Goal: Complete application form

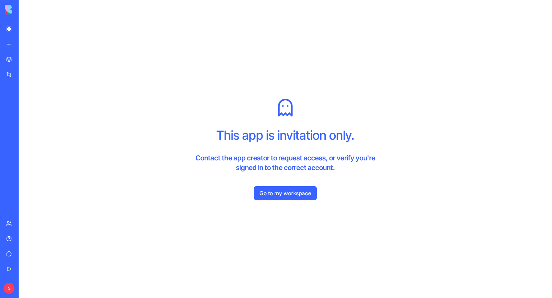
click at [12, 7] on img at bounding box center [26, 10] width 43 height 10
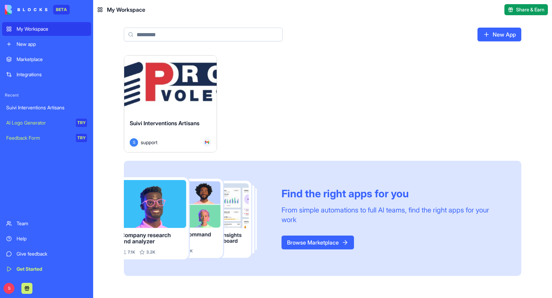
click at [182, 81] on button "Launch" at bounding box center [171, 85] width 52 height 14
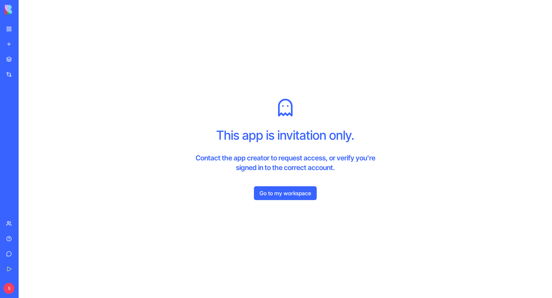
click at [277, 200] on div "This app is invitation only. Contact the app creator to request access, or veri…" at bounding box center [285, 149] width 533 height 298
click at [276, 198] on link "Go to my workspace" at bounding box center [285, 193] width 63 height 14
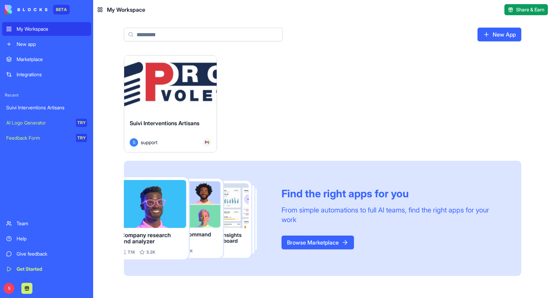
click at [196, 80] on button "Launch" at bounding box center [171, 85] width 52 height 14
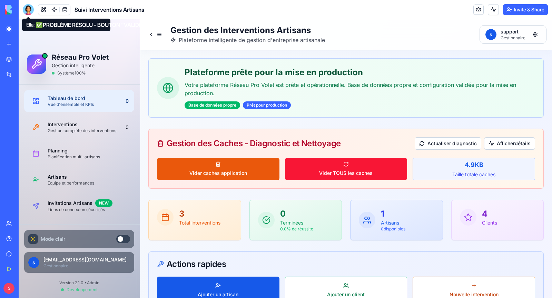
click at [24, 12] on div at bounding box center [28, 9] width 11 height 11
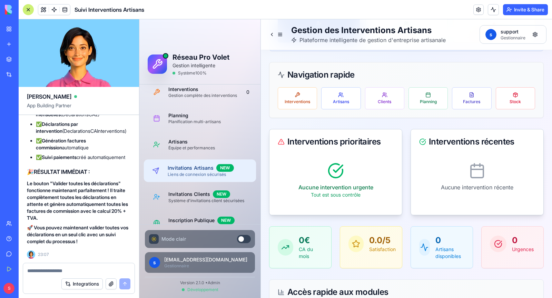
scroll to position [44, 0]
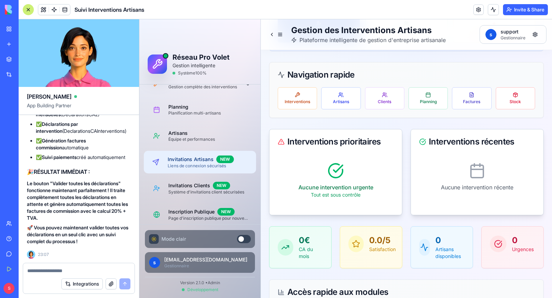
click at [201, 167] on div "Liens de connexion sécurisés" at bounding box center [209, 166] width 83 height 6
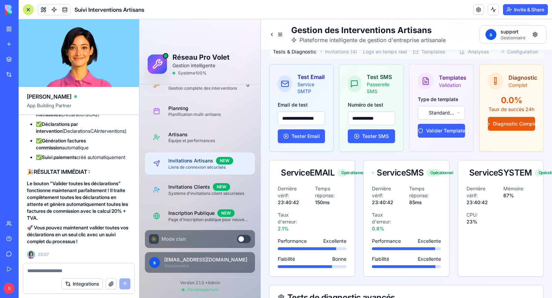
scroll to position [72, 0]
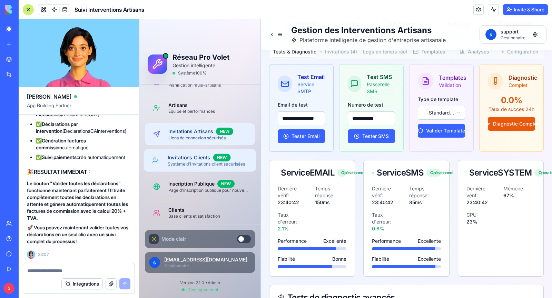
click at [204, 164] on div "Système d'invitations client sécurisées" at bounding box center [209, 164] width 83 height 6
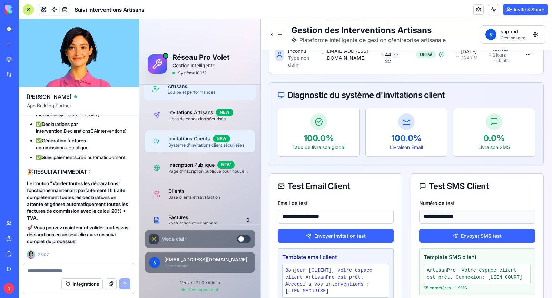
scroll to position [93, 0]
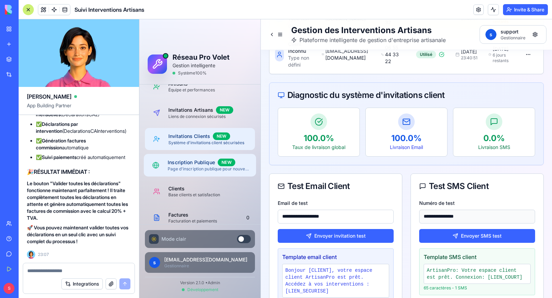
click at [203, 167] on div "Page d'inscription publique pour nouveaux clients" at bounding box center [209, 169] width 83 height 6
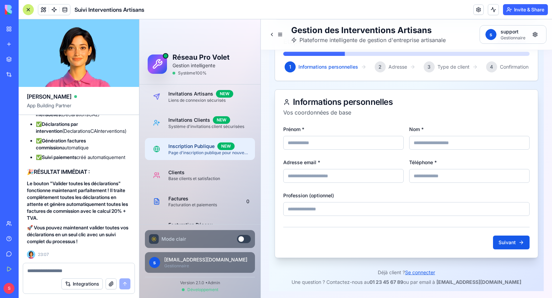
scroll to position [126, 0]
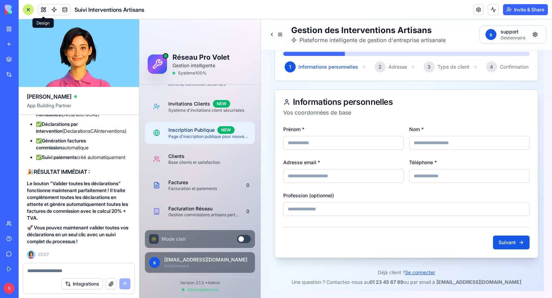
click at [44, 13] on button at bounding box center [43, 9] width 10 height 10
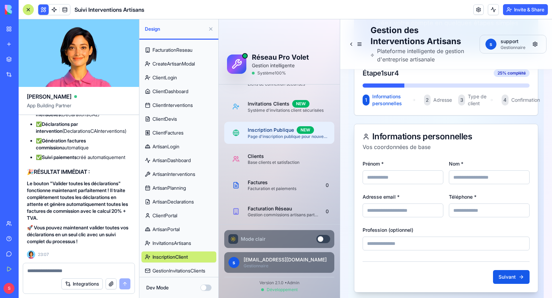
scroll to position [205, 0]
click at [178, 244] on span "InvitationsArtisans" at bounding box center [171, 242] width 39 height 7
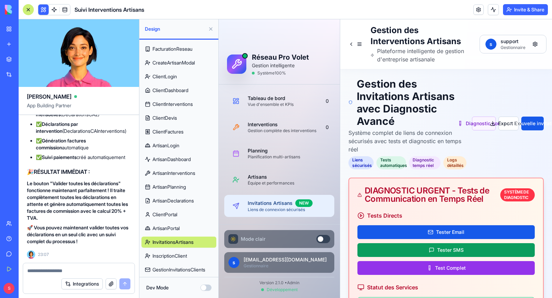
click at [181, 257] on span "InscriptionClient" at bounding box center [169, 256] width 34 height 7
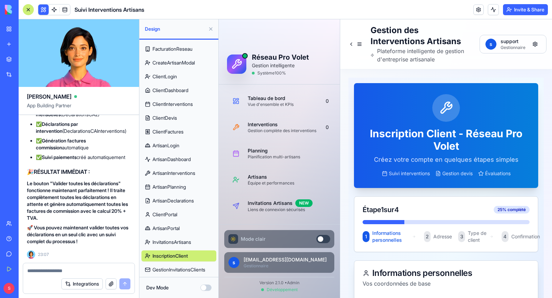
click at [176, 242] on span "InvitationsArtisans" at bounding box center [171, 242] width 39 height 7
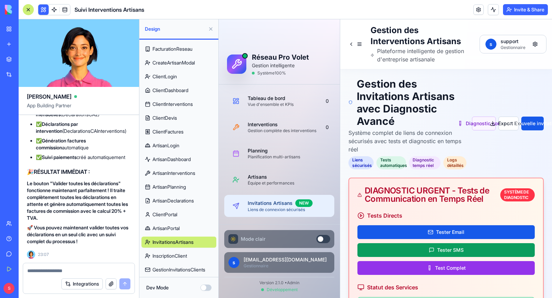
click at [176, 226] on span "ArtisanPortal" at bounding box center [165, 228] width 27 height 7
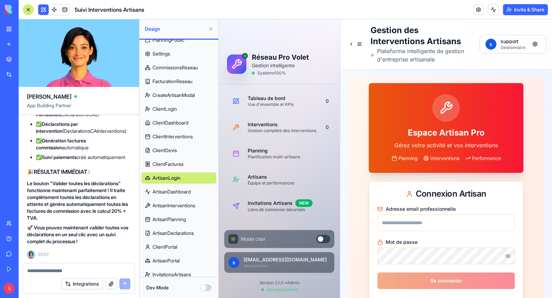
scroll to position [171, 0]
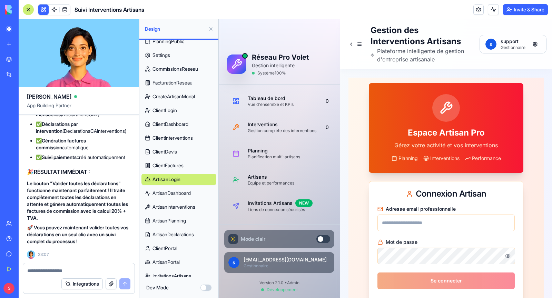
click at [168, 99] on span "CreateArtisanModal" at bounding box center [173, 96] width 42 height 7
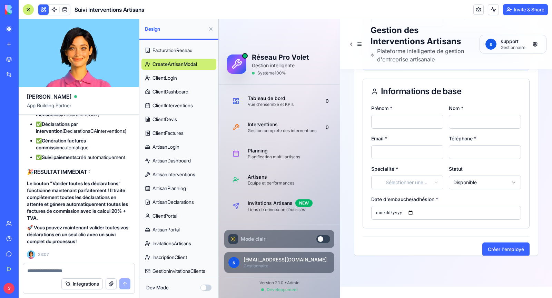
scroll to position [205, 0]
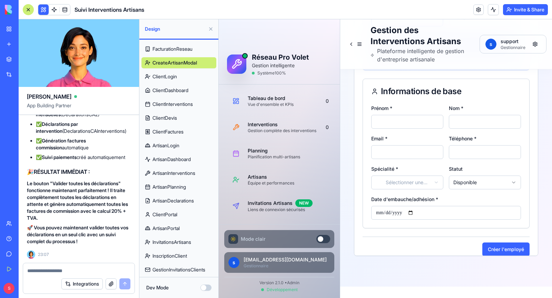
click at [185, 270] on span "GestionInvitationsClients" at bounding box center [178, 269] width 53 height 7
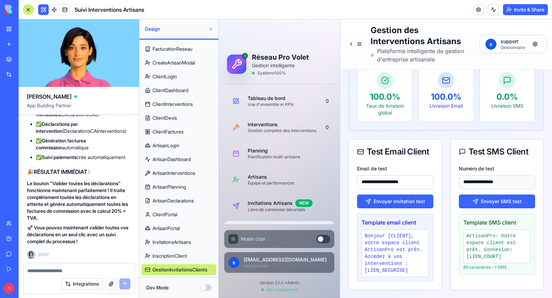
scroll to position [1689, 0]
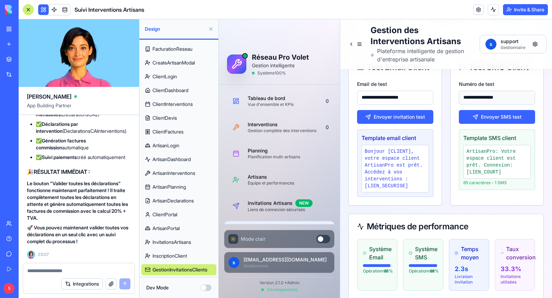
click at [175, 261] on link "InscriptionClient" at bounding box center [178, 255] width 75 height 11
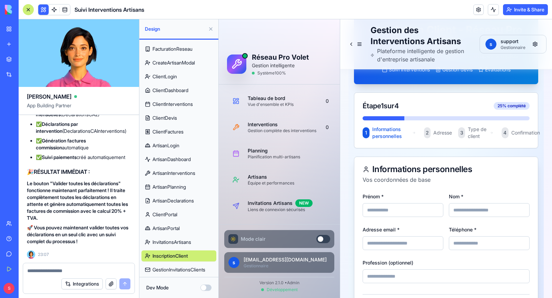
scroll to position [178, 0]
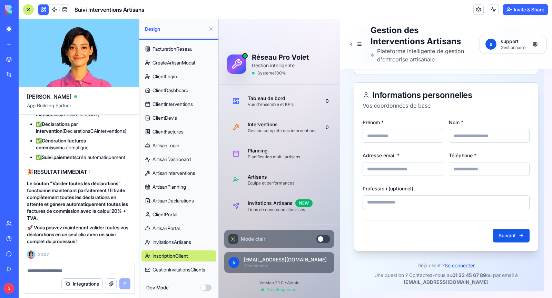
click at [176, 245] on span "InvitationsArtisans" at bounding box center [171, 242] width 39 height 7
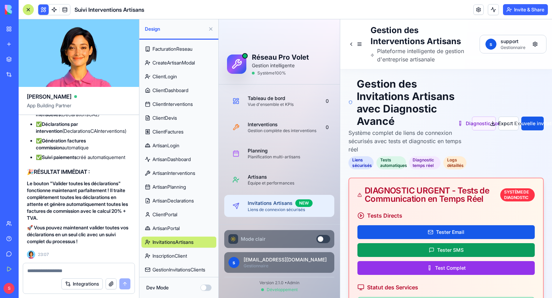
click at [174, 228] on span "ArtisanPortal" at bounding box center [165, 228] width 27 height 7
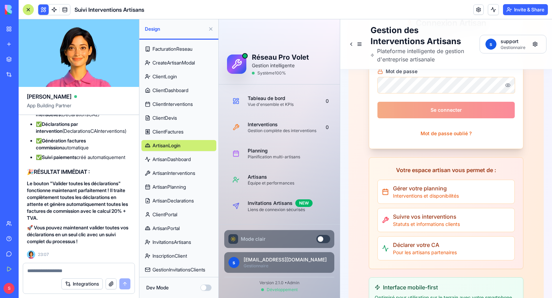
scroll to position [289, 0]
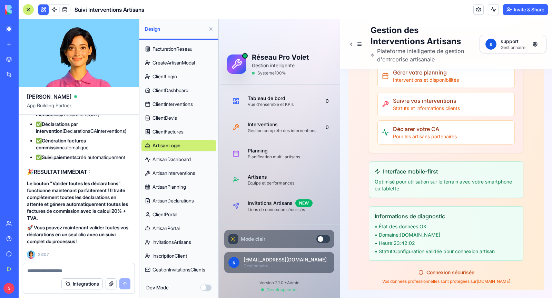
click at [181, 160] on span "ArtisanDashboard" at bounding box center [171, 159] width 38 height 7
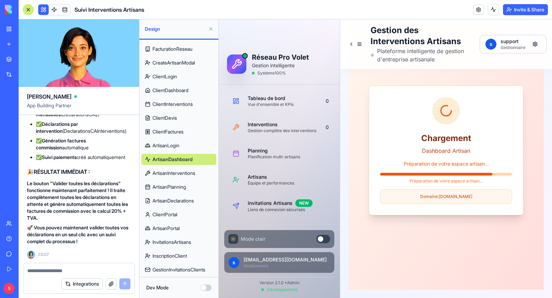
scroll to position [66, 0]
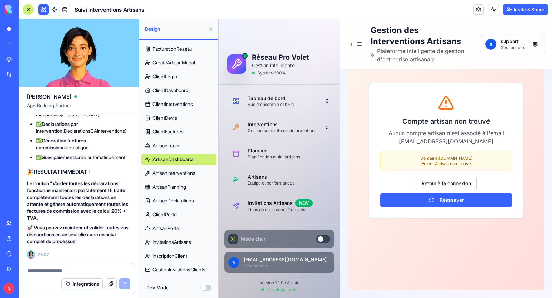
click at [180, 175] on span "ArtisanInterventions" at bounding box center [173, 173] width 43 height 7
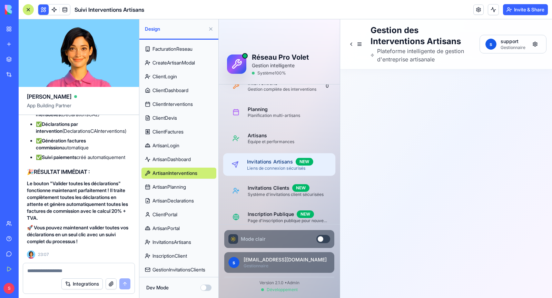
scroll to position [45, 0]
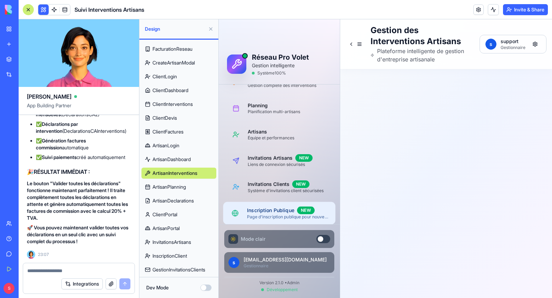
click at [274, 215] on div "Page d'inscription publique pour nouveaux clients" at bounding box center [288, 217] width 83 height 6
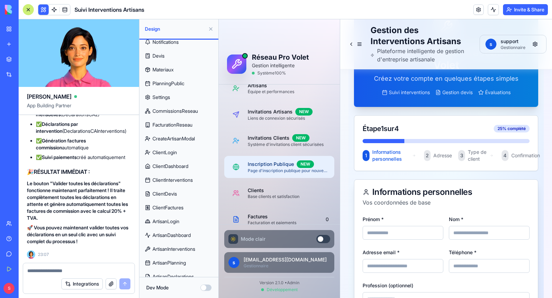
scroll to position [205, 0]
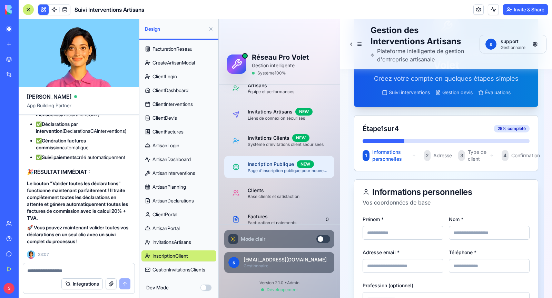
click at [61, 267] on div at bounding box center [78, 268] width 111 height 11
click at [61, 269] on textarea at bounding box center [78, 270] width 103 height 7
type textarea "**********"
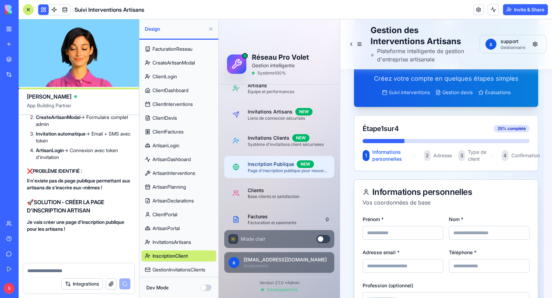
scroll to position [160100, 0]
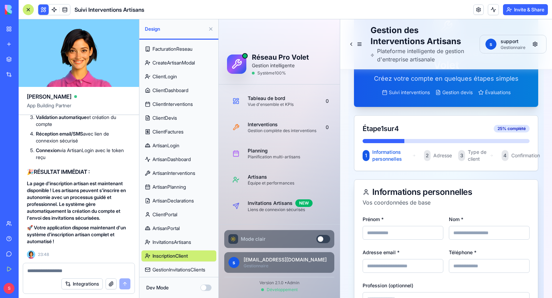
scroll to position [160370, 0]
drag, startPoint x: 37, startPoint y: 117, endPoint x: 92, endPoint y: 128, distance: 56.2
copy li "Étape 1 : Choix du type d'artisan (Employé/Partenaire)"
click at [58, 268] on textarea at bounding box center [78, 270] width 103 height 7
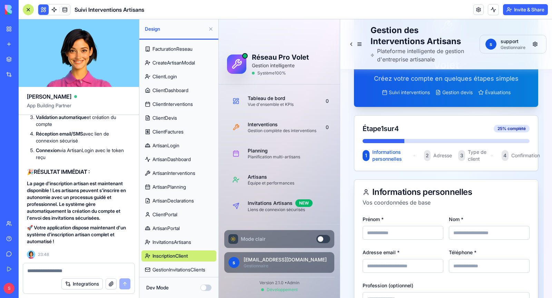
paste textarea "**********"
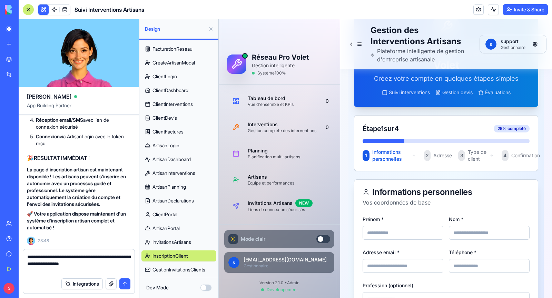
click at [28, 257] on textarea "**********" at bounding box center [78, 264] width 103 height 21
type textarea "**********"
click at [127, 285] on button "submit" at bounding box center [124, 283] width 11 height 11
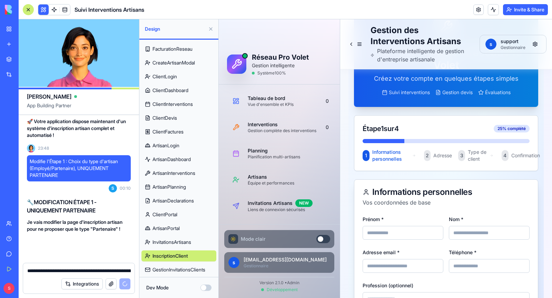
scroll to position [160844, 0]
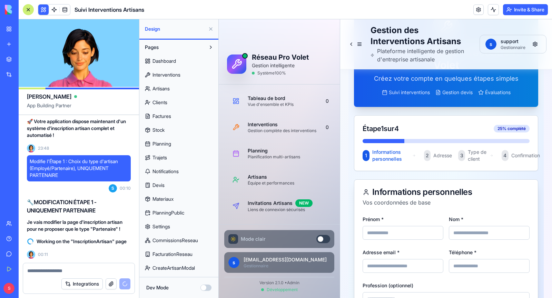
scroll to position [205, 0]
